Goal: Task Accomplishment & Management: Use online tool/utility

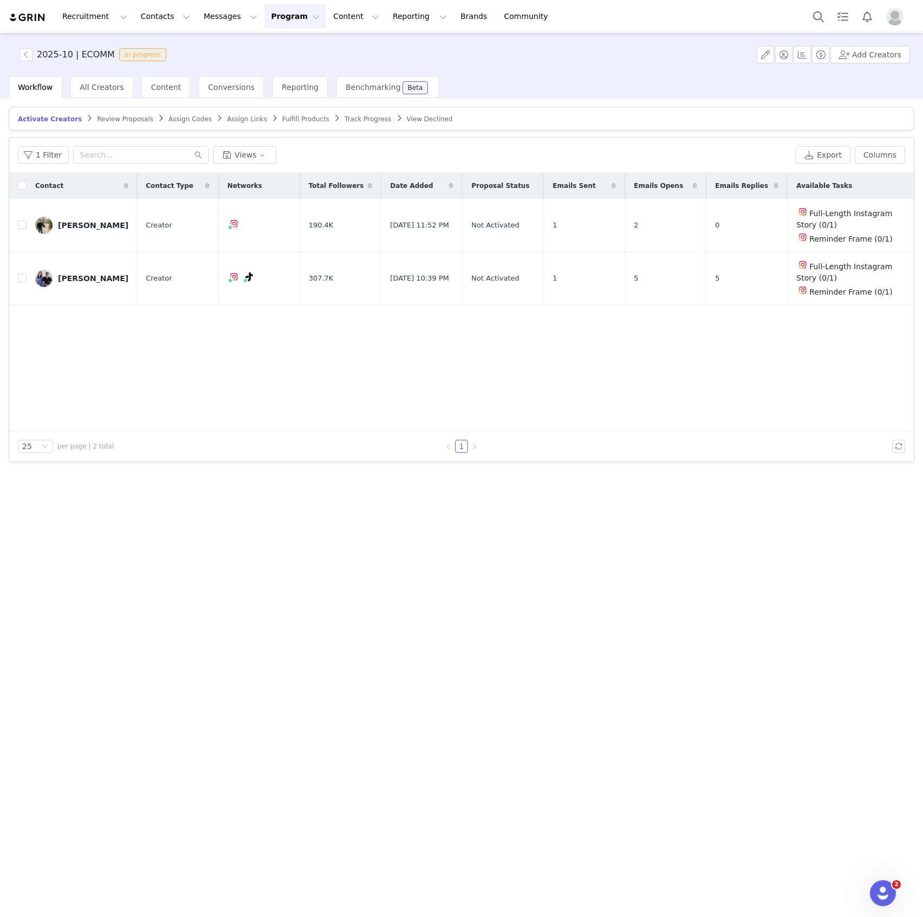
click at [142, 366] on div "Contact Contact Type Networks Total Followers Date Added Proposal Status Emails…" at bounding box center [461, 302] width 905 height 258
click at [282, 119] on span "Fulfill Products" at bounding box center [305, 119] width 47 height 8
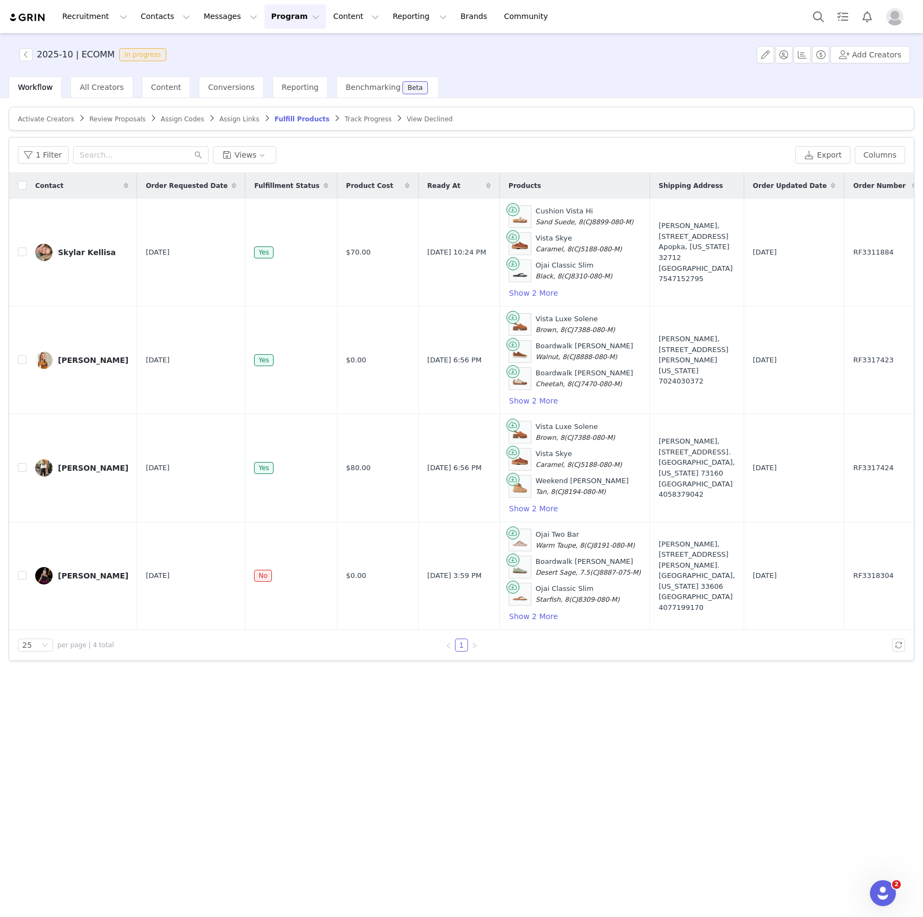
click at [106, 118] on span "Review Proposals" at bounding box center [117, 119] width 56 height 8
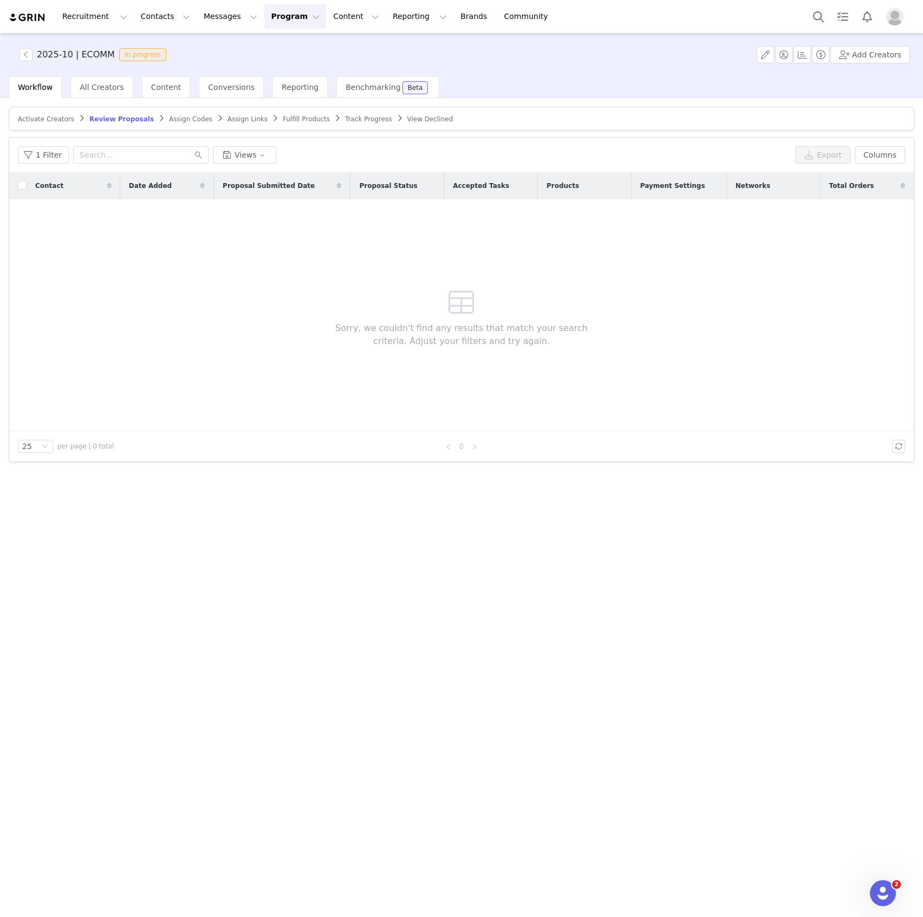
click at [55, 119] on span "Activate Creators" at bounding box center [46, 119] width 56 height 8
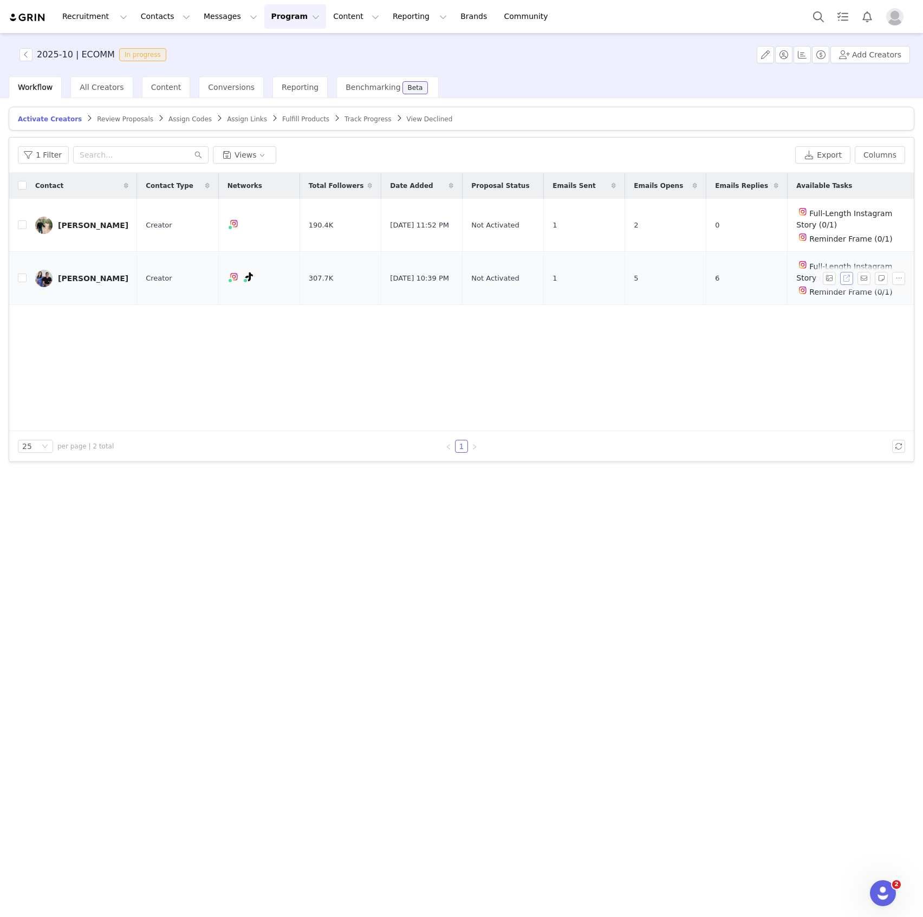
click at [842, 274] on button "button" at bounding box center [846, 278] width 13 height 13
click at [101, 116] on span "Review Proposals" at bounding box center [125, 119] width 56 height 8
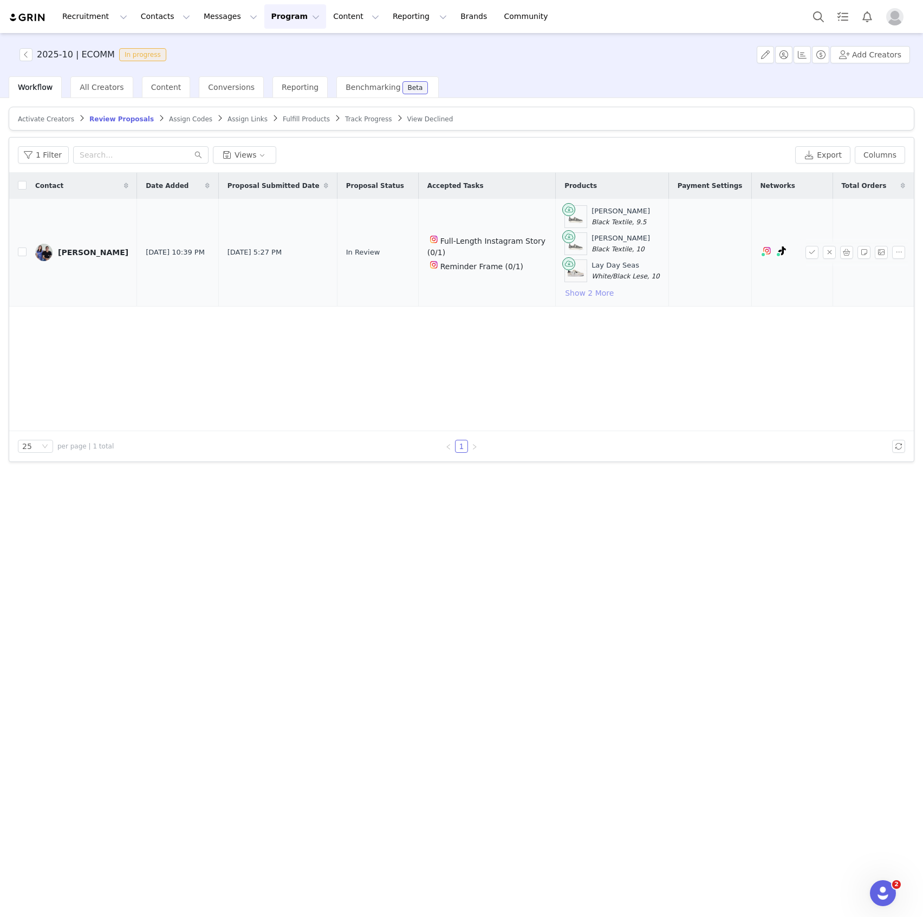
click at [580, 288] on button "Show 2 More" at bounding box center [590, 293] width 50 height 13
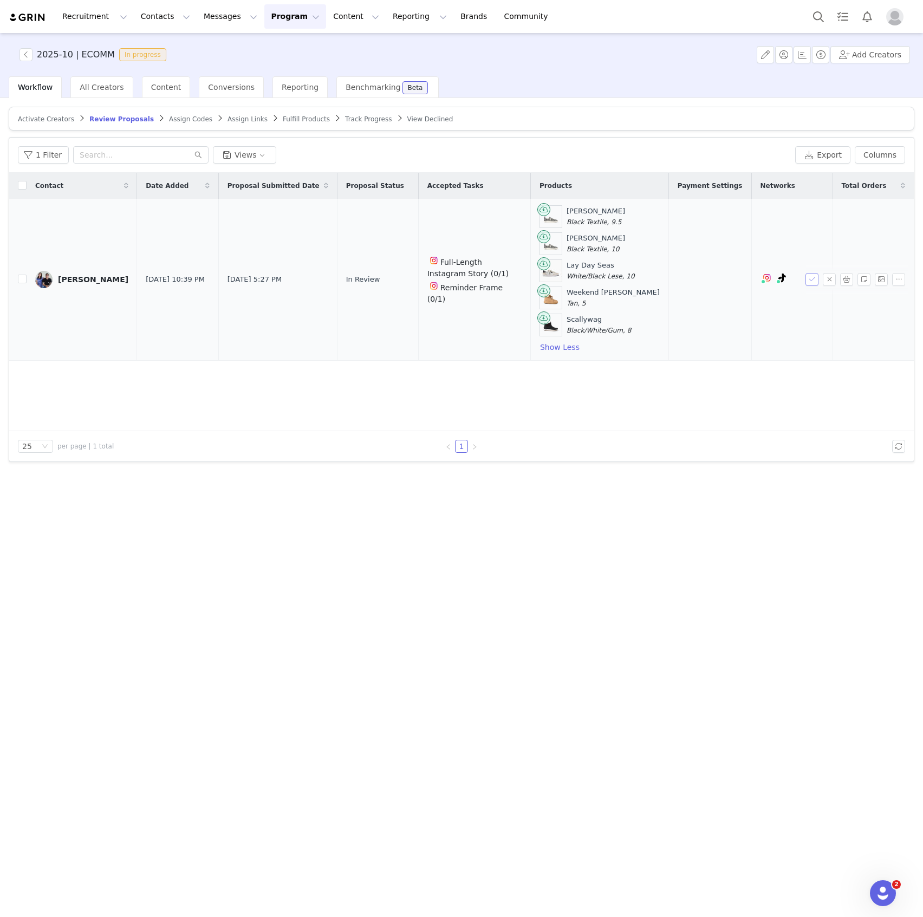
click at [810, 275] on button "button" at bounding box center [812, 279] width 13 height 13
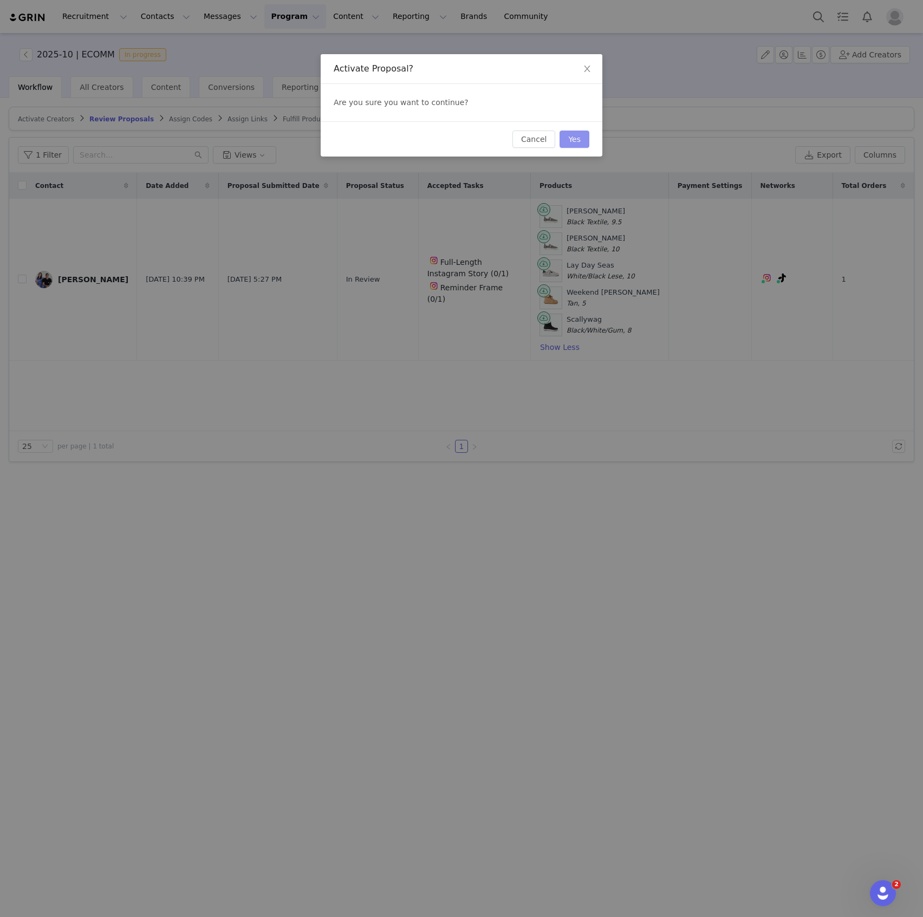
click at [581, 135] on button "Yes" at bounding box center [575, 139] width 30 height 17
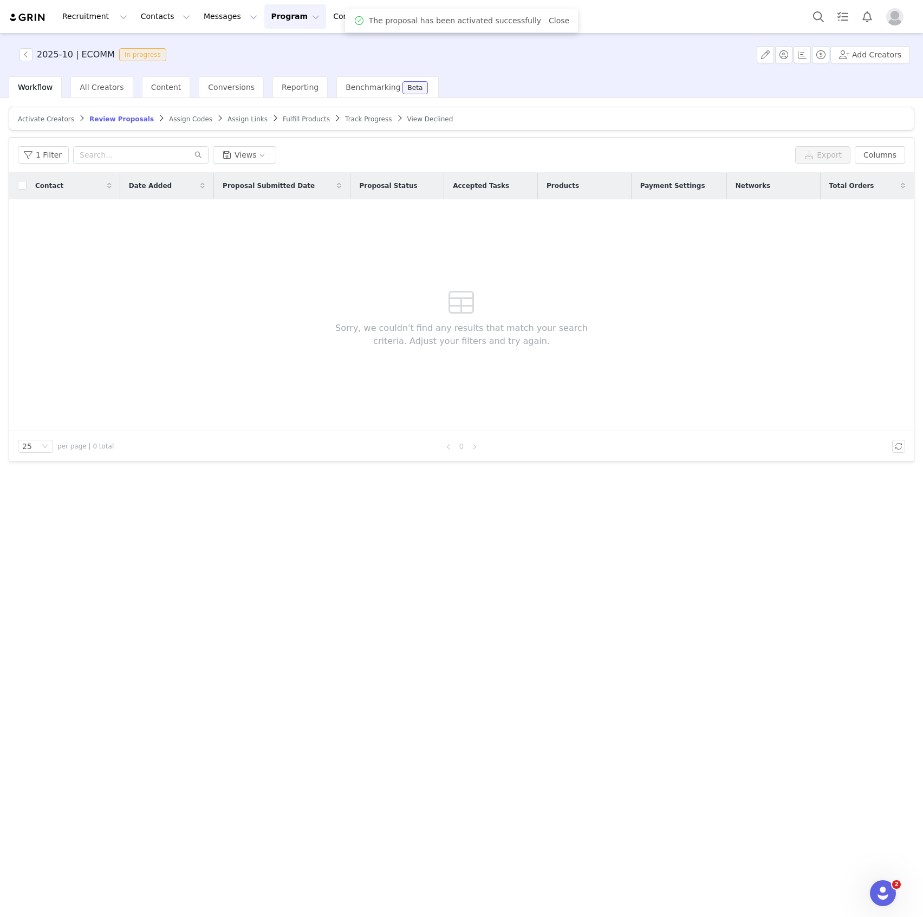
click at [283, 115] on span "Fulfill Products" at bounding box center [306, 119] width 47 height 8
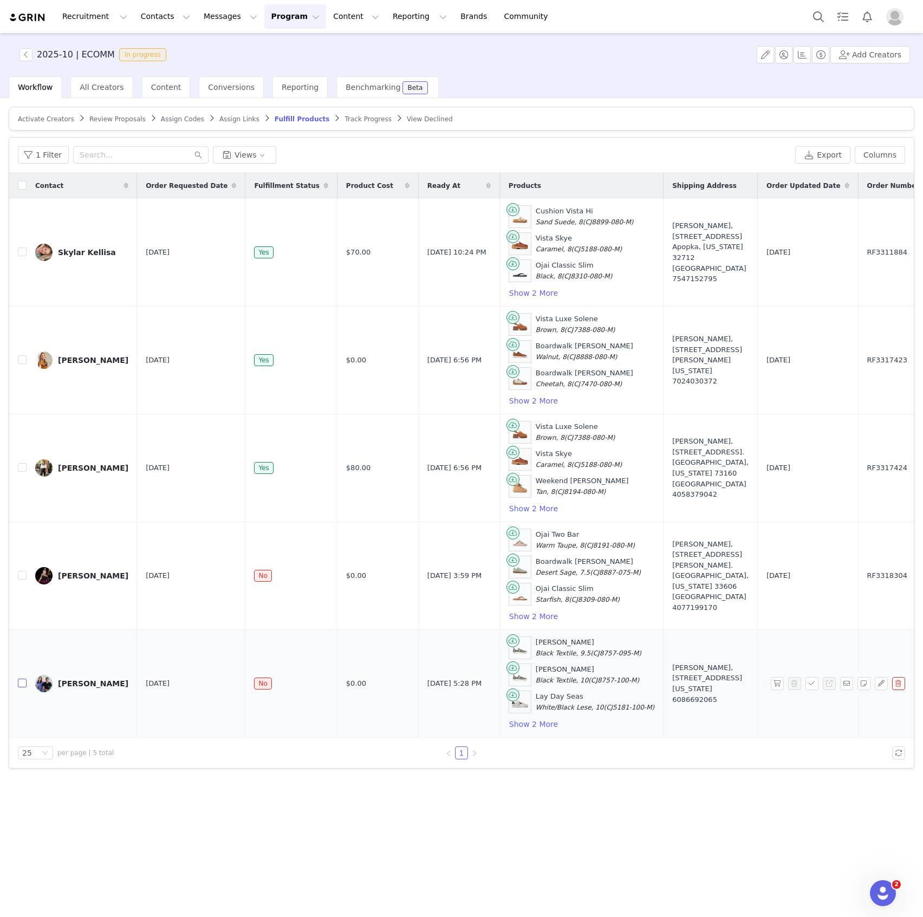
click at [21, 682] on input "checkbox" at bounding box center [22, 683] width 9 height 9
checkbox input "true"
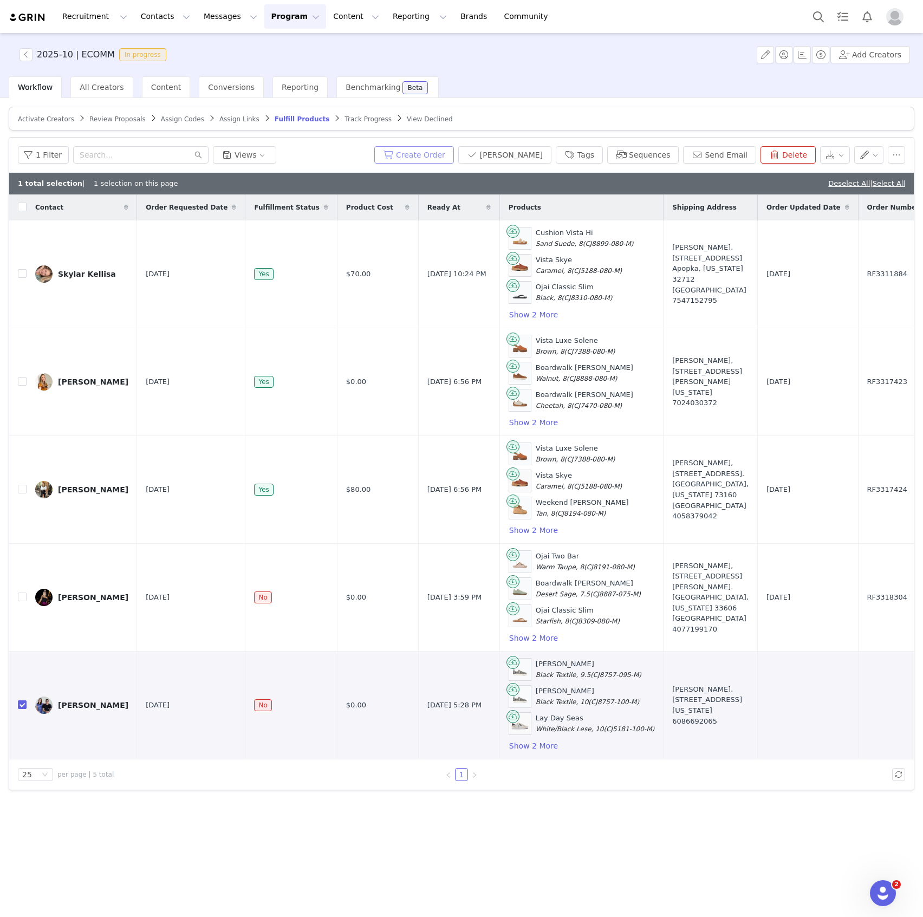
click at [448, 151] on button "Create Order" at bounding box center [414, 154] width 80 height 17
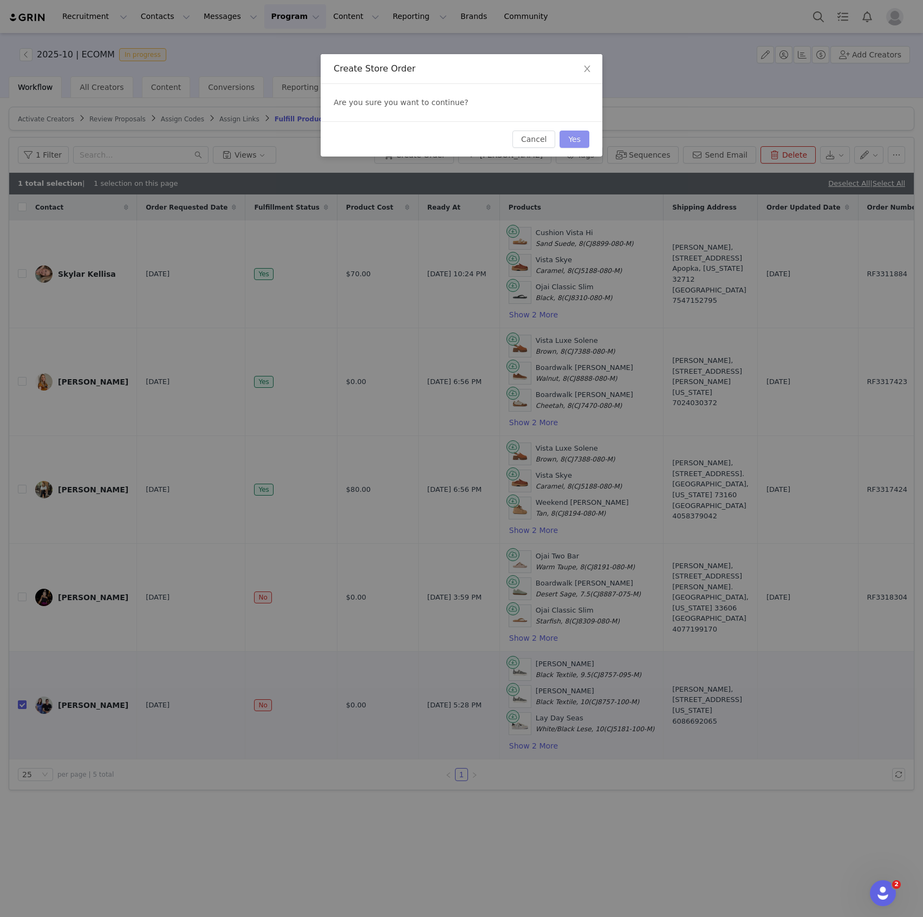
click at [574, 137] on button "Yes" at bounding box center [575, 139] width 30 height 17
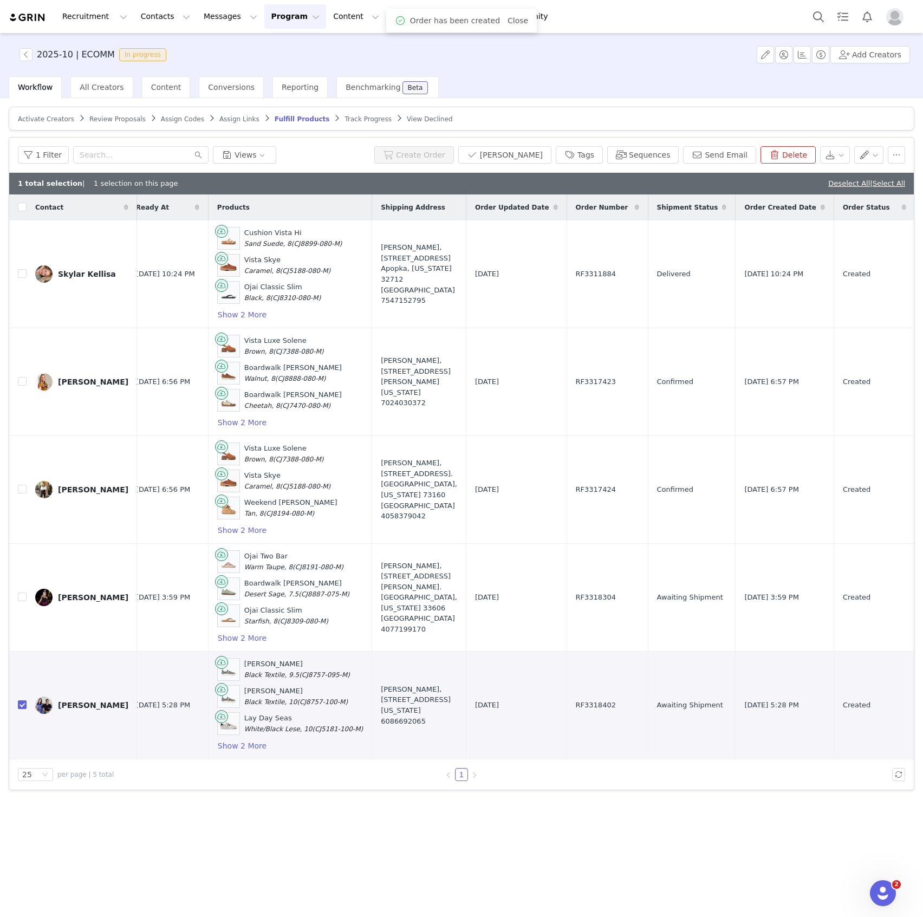
scroll to position [0, 368]
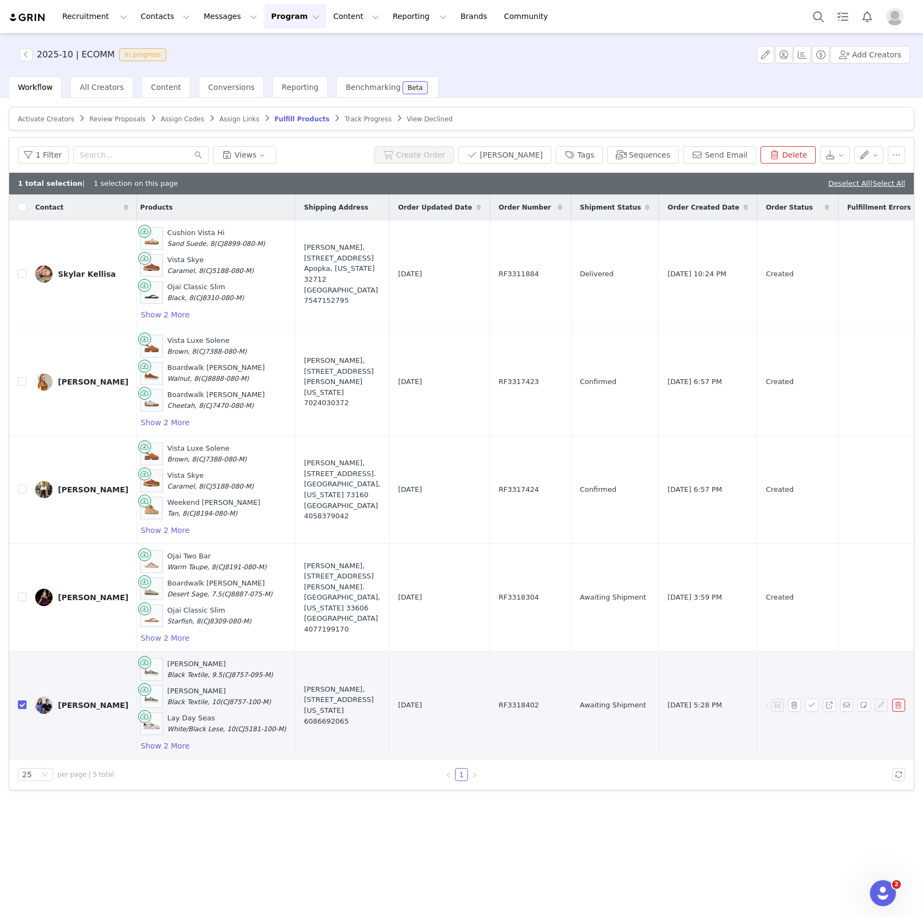
click at [499, 702] on span "RF3318402" at bounding box center [519, 705] width 40 height 11
copy span "RF3318402"
